Goal: Task Accomplishment & Management: Complete application form

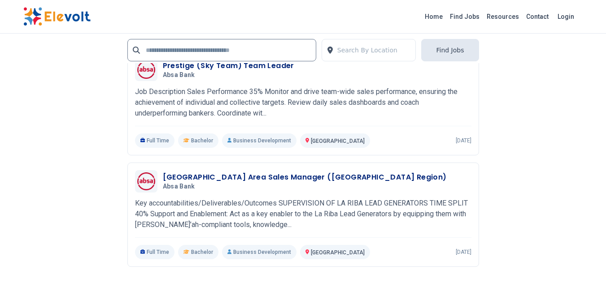
scroll to position [1941, 0]
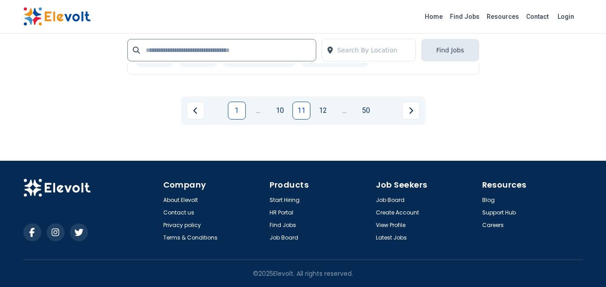
click at [233, 113] on link "1" at bounding box center [237, 111] width 18 height 18
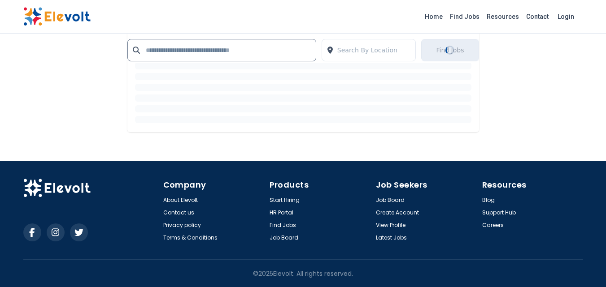
scroll to position [0, 0]
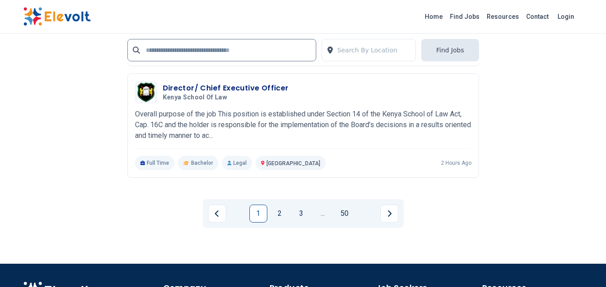
scroll to position [2018, 0]
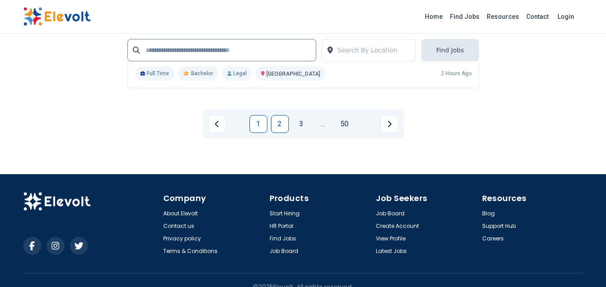
click at [278, 127] on link "2" at bounding box center [280, 124] width 18 height 18
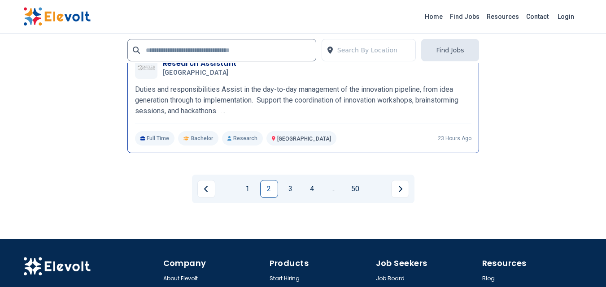
scroll to position [1973, 0]
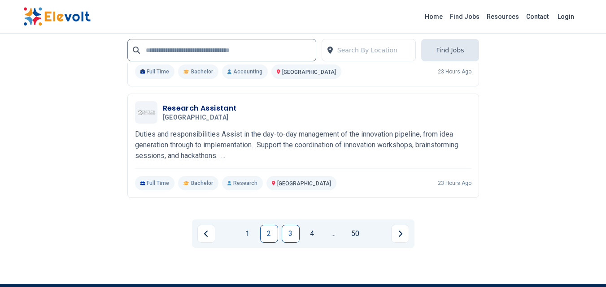
click at [292, 237] on link "3" at bounding box center [291, 234] width 18 height 18
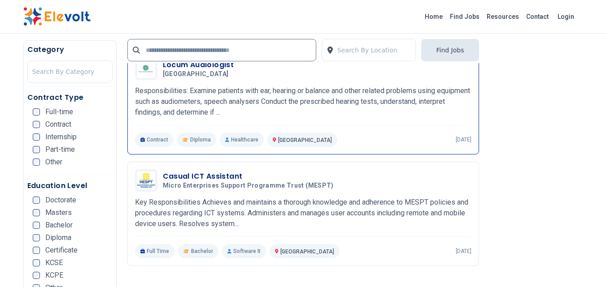
scroll to position [628, 0]
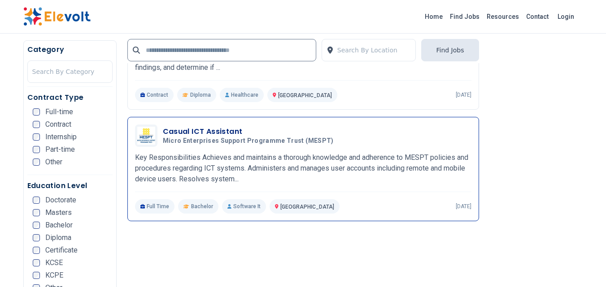
click at [292, 154] on p "Key Responsibilities Achieves and maintains a thorough knowledge and adherence …" at bounding box center [303, 168] width 336 height 32
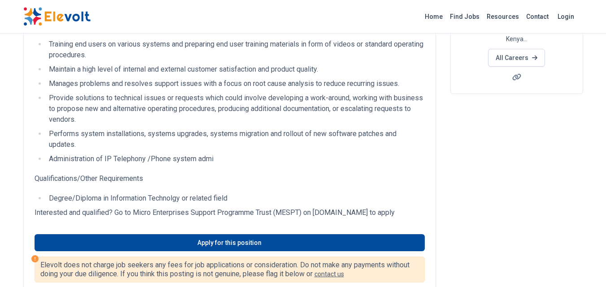
scroll to position [224, 0]
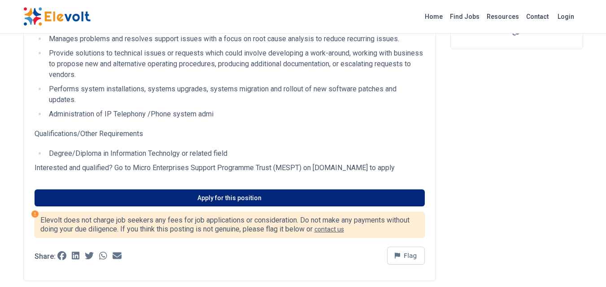
click at [208, 207] on link "Apply for this position" at bounding box center [230, 198] width 390 height 17
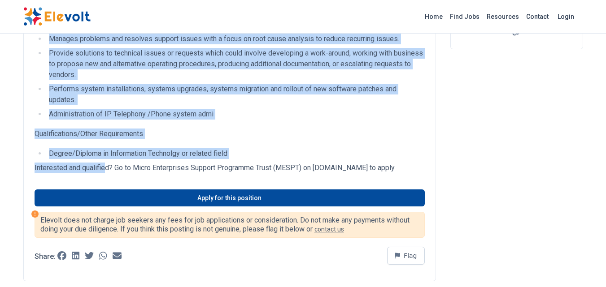
scroll to position [269, 0]
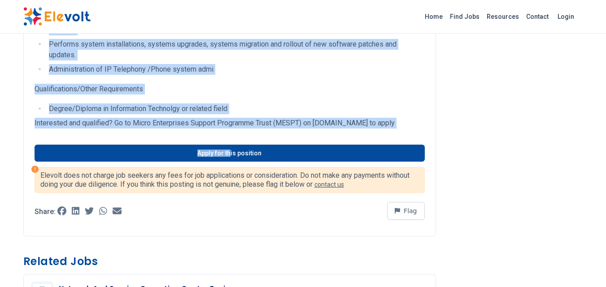
drag, startPoint x: 35, startPoint y: 105, endPoint x: 230, endPoint y: 144, distance: 198.5
click at [230, 144] on div "Key Responsibilities Achieves and maintains a thorough knowledge and adherence …" at bounding box center [229, 29] width 413 height 415
copy div "Key Responsibilities Achieves and maintains a thorough knowledge and adherence …"
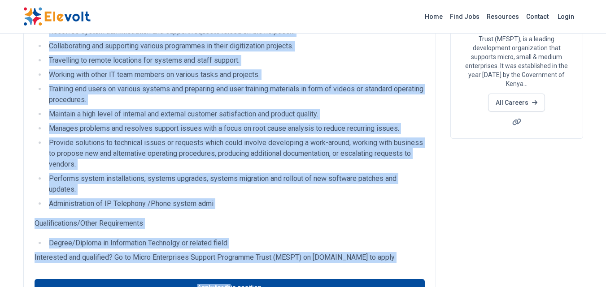
scroll to position [0, 0]
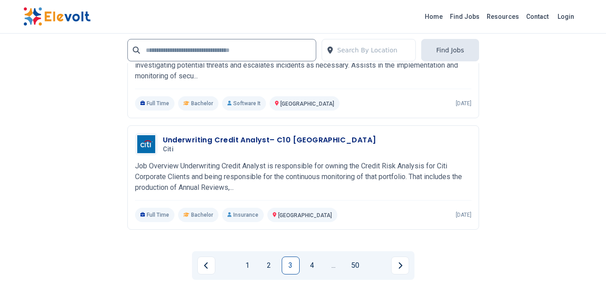
scroll to position [1973, 0]
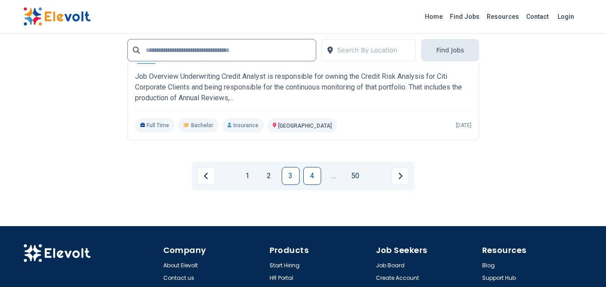
click at [310, 172] on link "4" at bounding box center [312, 176] width 18 height 18
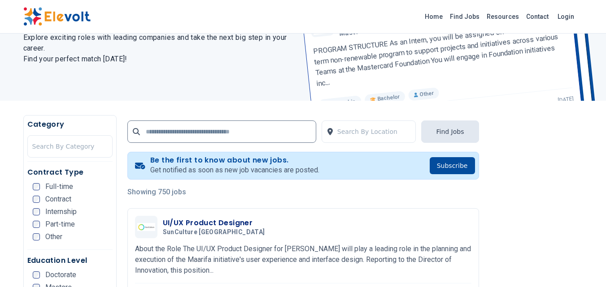
scroll to position [179, 0]
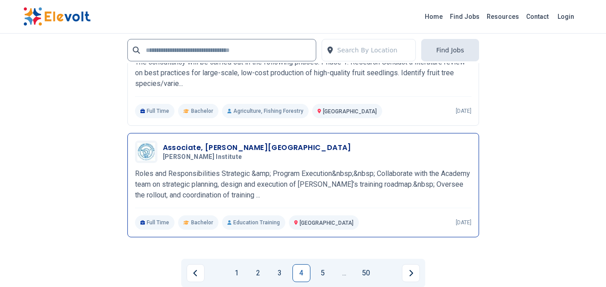
scroll to position [1883, 0]
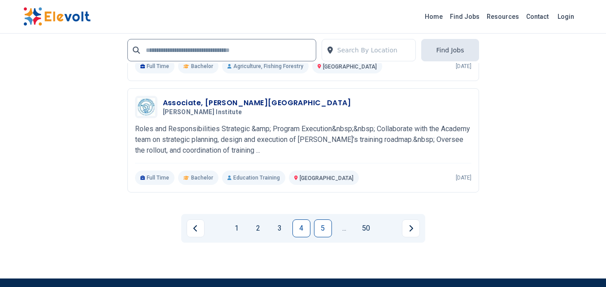
click at [321, 230] on link "5" at bounding box center [323, 229] width 18 height 18
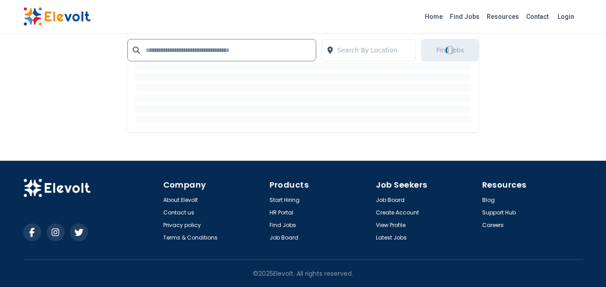
scroll to position [0, 0]
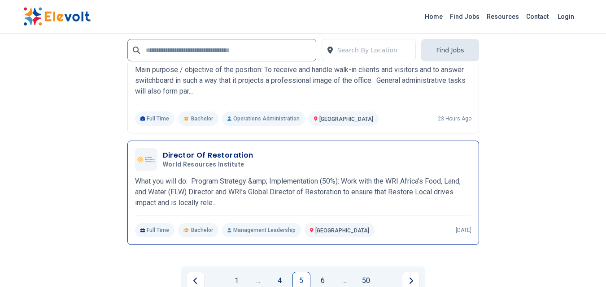
scroll to position [1973, 0]
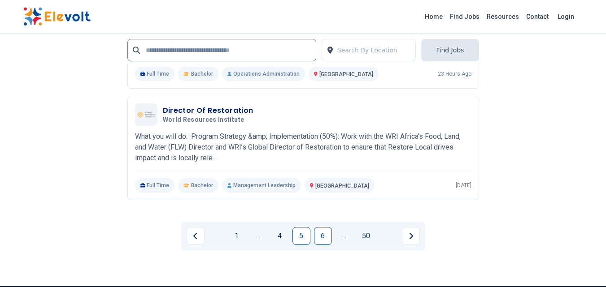
click at [319, 237] on link "6" at bounding box center [323, 236] width 18 height 18
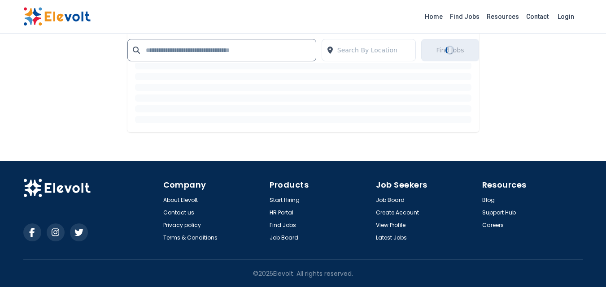
scroll to position [0, 0]
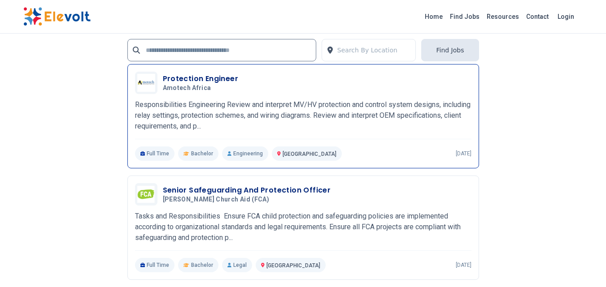
scroll to position [1838, 0]
